Goal: Navigation & Orientation: Find specific page/section

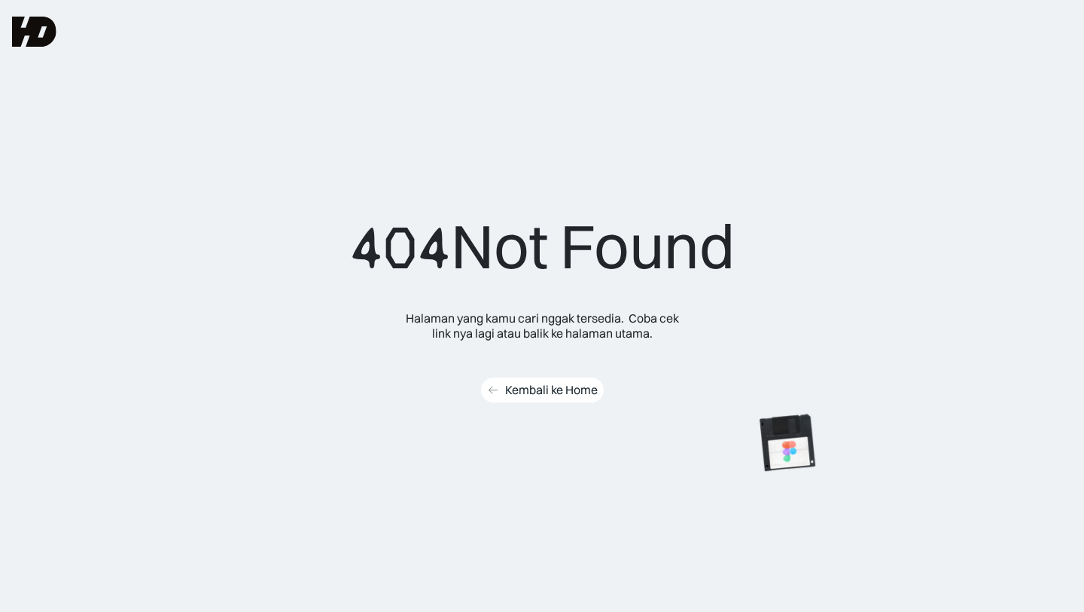
click at [534, 388] on div "Kembali ke Home" at bounding box center [551, 390] width 93 height 16
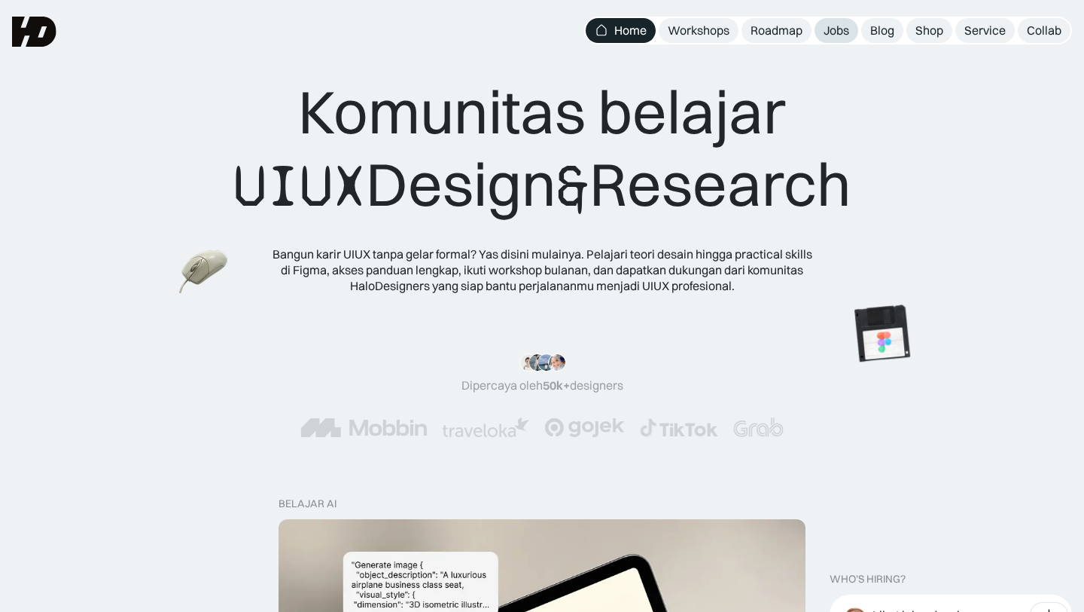
click at [851, 30] on link "Jobs" at bounding box center [837, 30] width 44 height 25
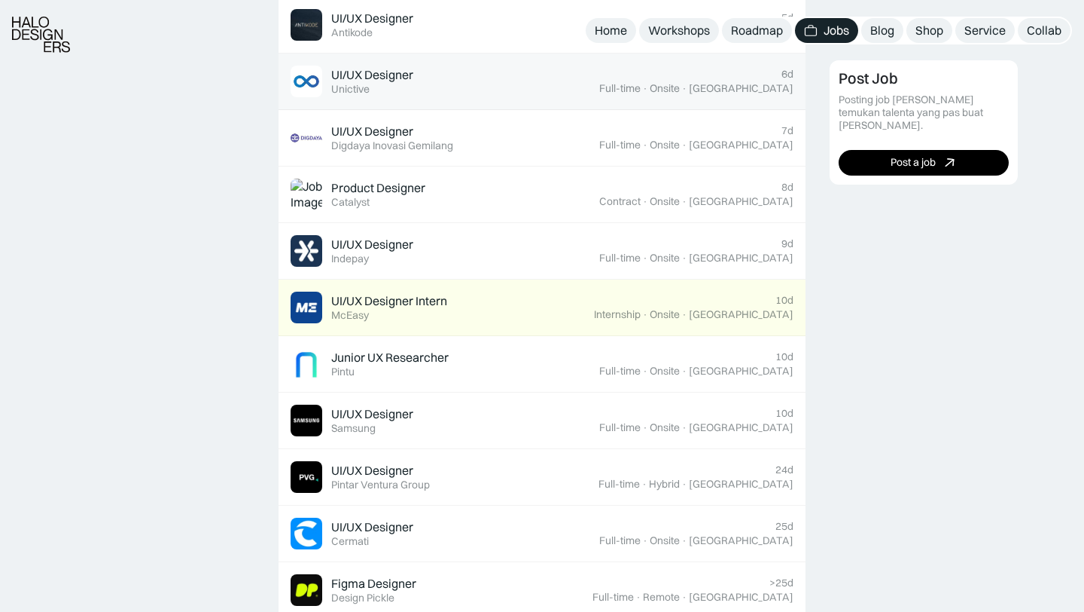
scroll to position [707, 0]
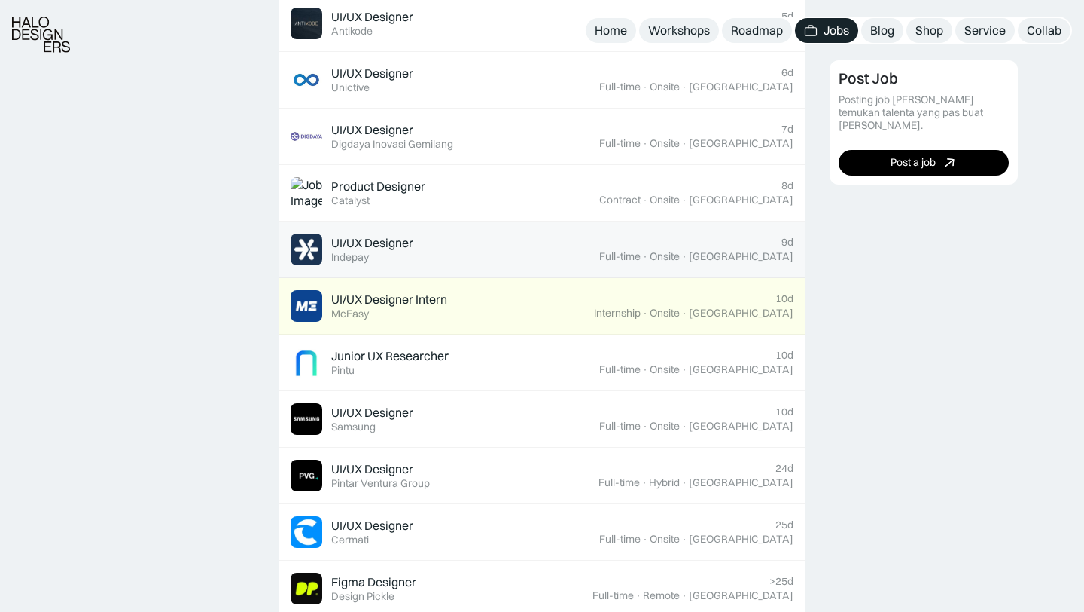
click at [575, 257] on div "UI/UX Designer Featured Indepay" at bounding box center [445, 249] width 309 height 32
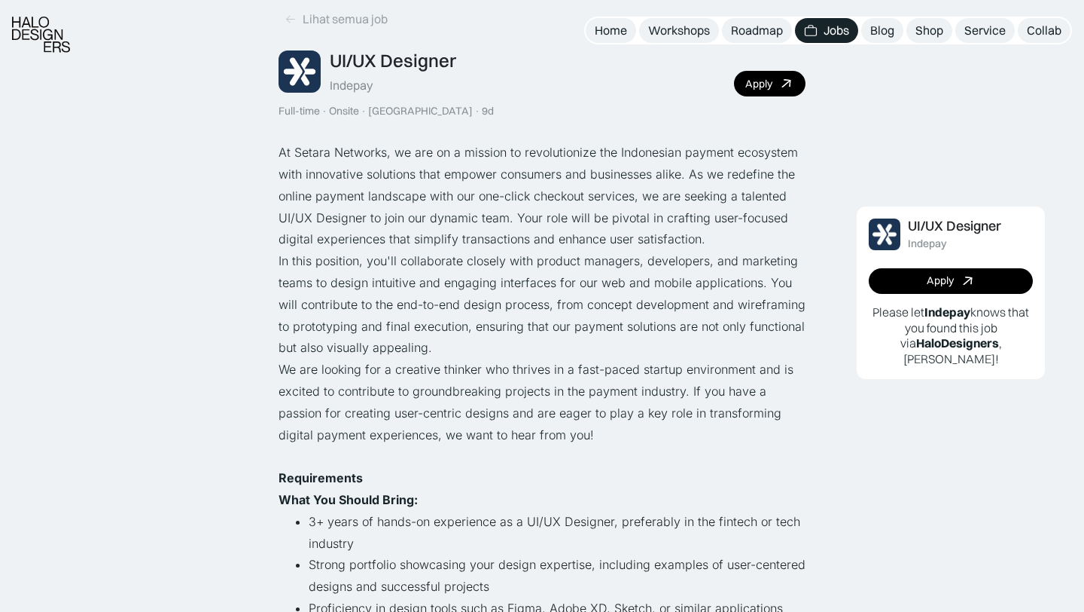
scroll to position [93, 0]
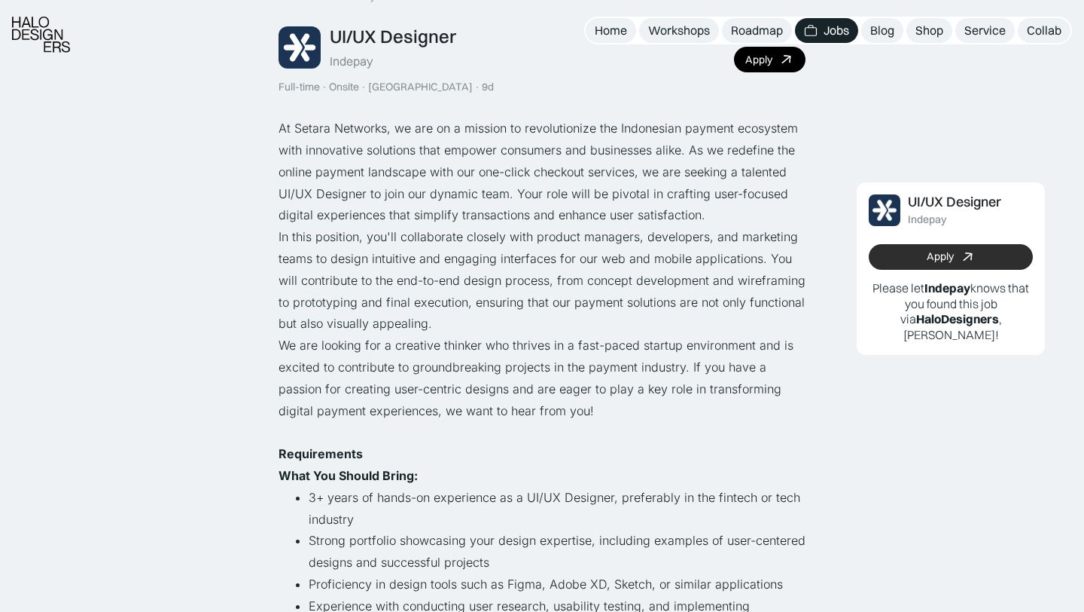
click at [899, 257] on link "Apply" at bounding box center [951, 257] width 164 height 26
click at [754, 41] on link "Roadmap" at bounding box center [757, 30] width 70 height 25
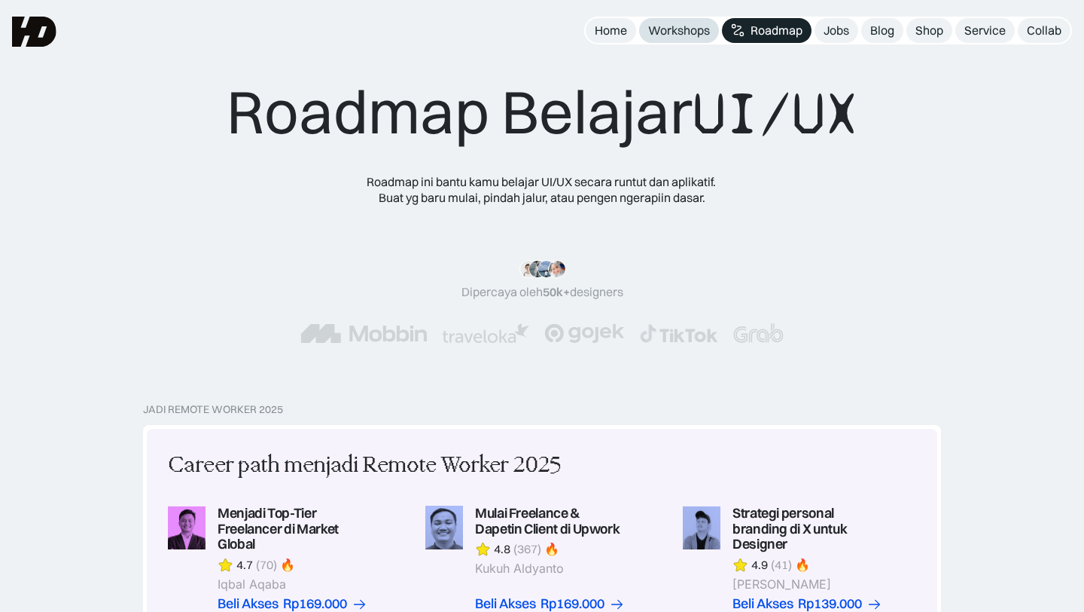
click at [689, 31] on div "Workshops" at bounding box center [679, 31] width 62 height 16
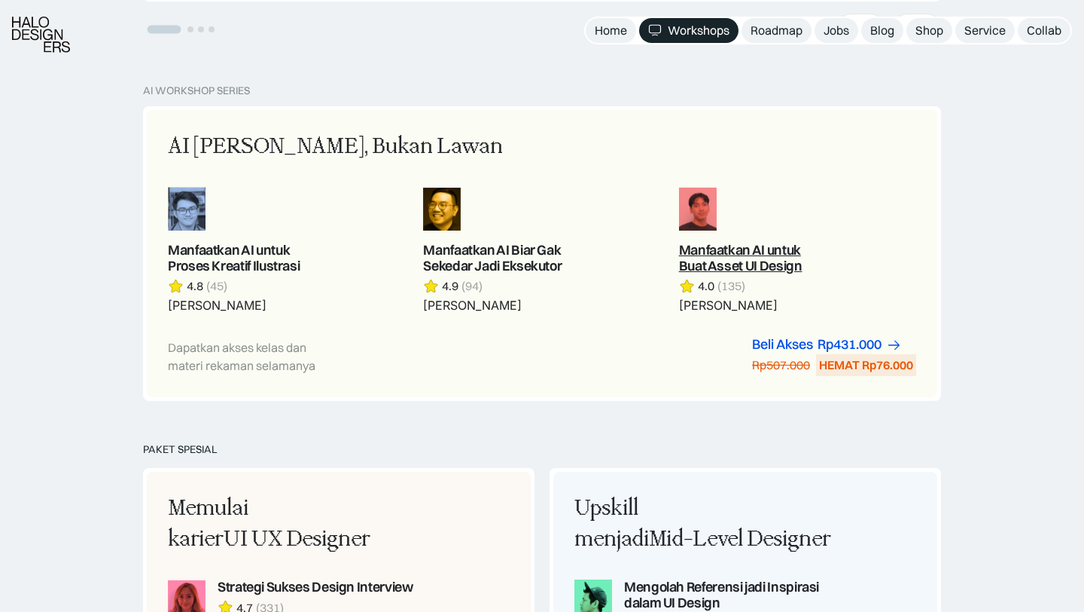
scroll to position [1119, 0]
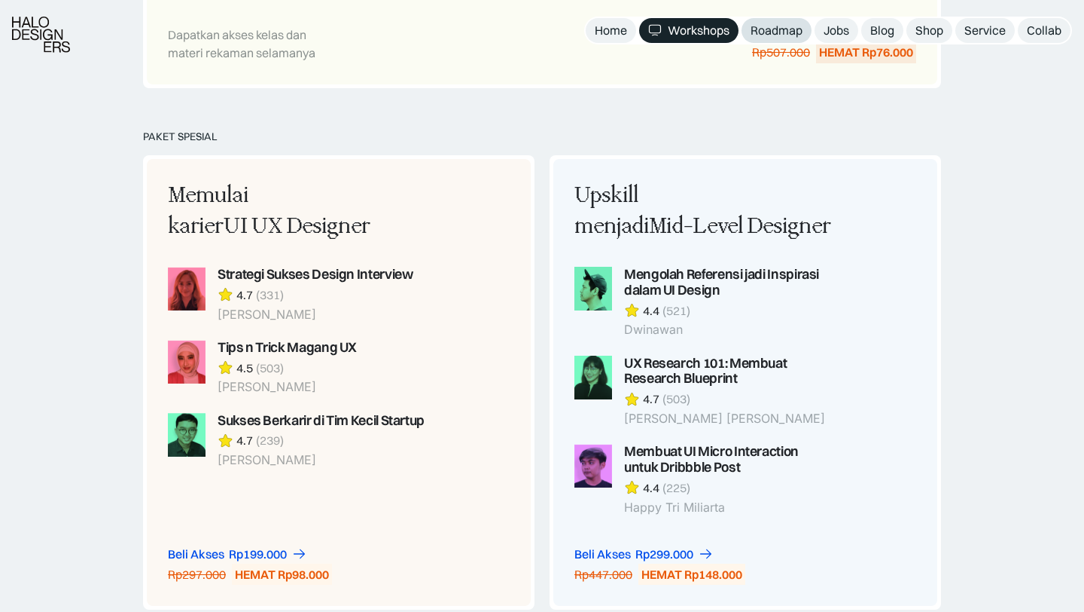
click at [793, 24] on div "Roadmap" at bounding box center [777, 31] width 52 height 16
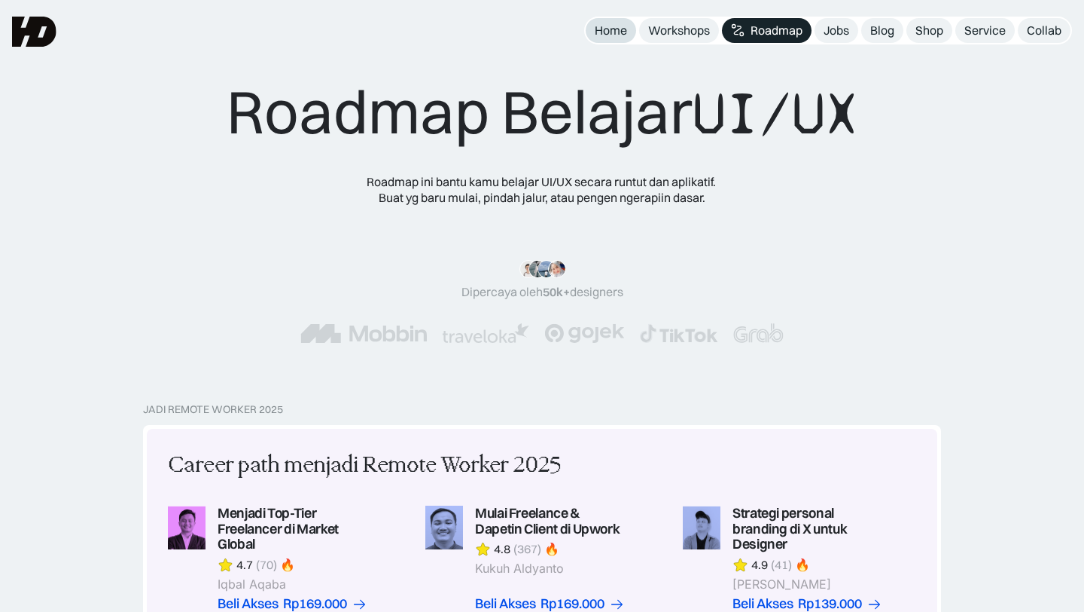
click at [625, 25] on link "Home" at bounding box center [611, 30] width 50 height 25
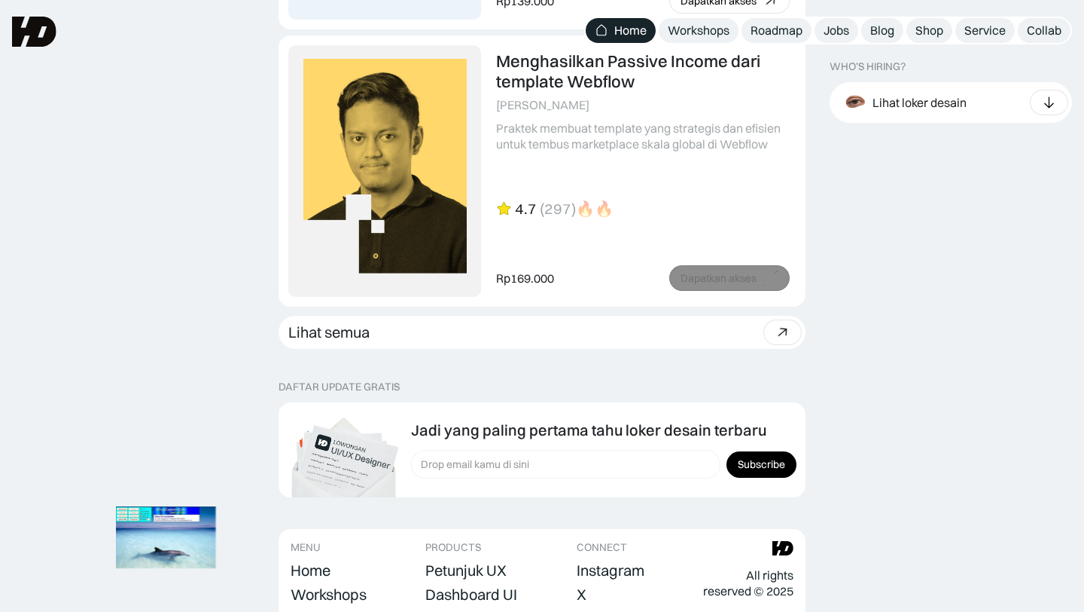
scroll to position [3943, 0]
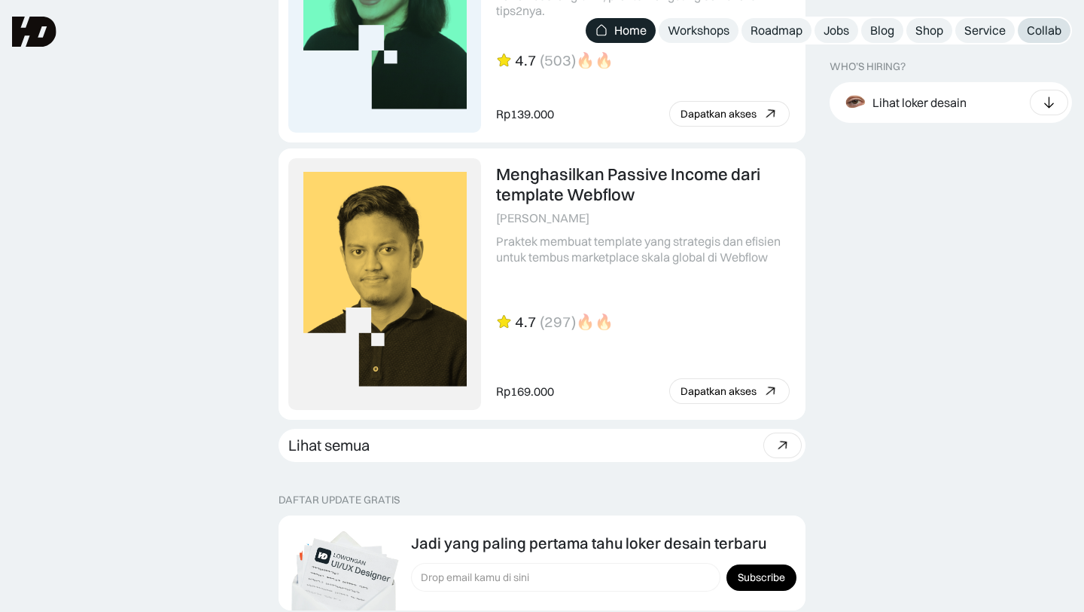
click at [1035, 18] on link "Collab" at bounding box center [1044, 30] width 53 height 25
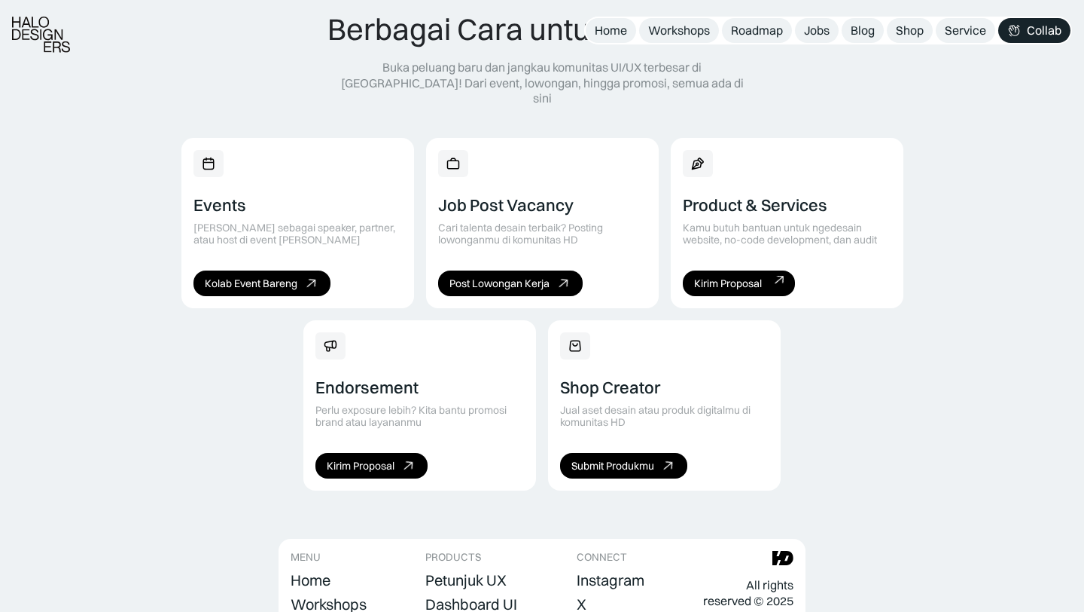
scroll to position [920, 0]
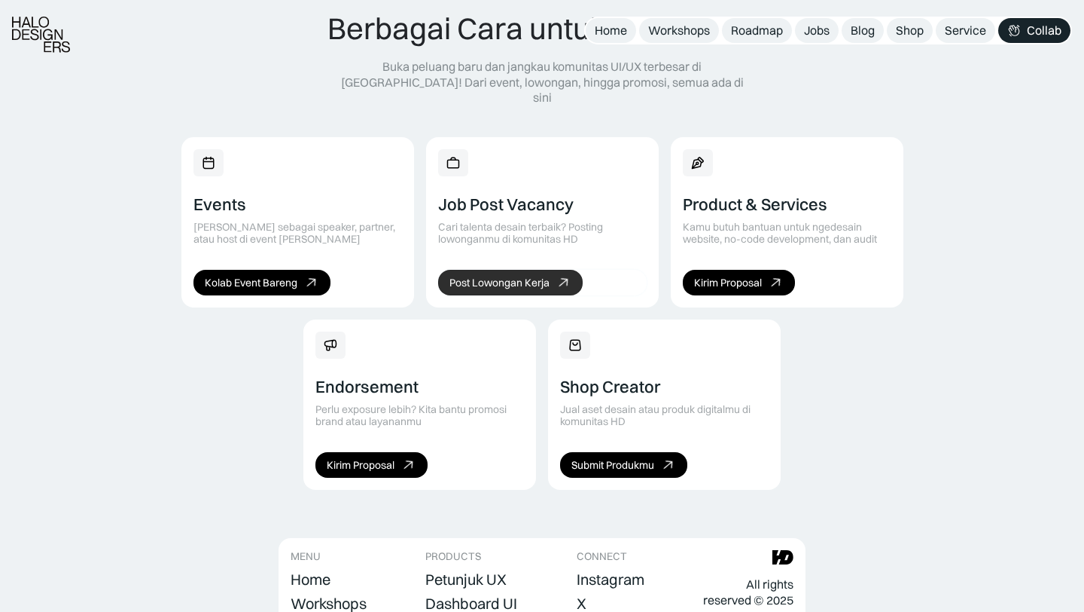
click at [554, 270] on link "Post Lowongan Kerja" at bounding box center [510, 283] width 145 height 26
